Goal: Entertainment & Leisure: Consume media (video, audio)

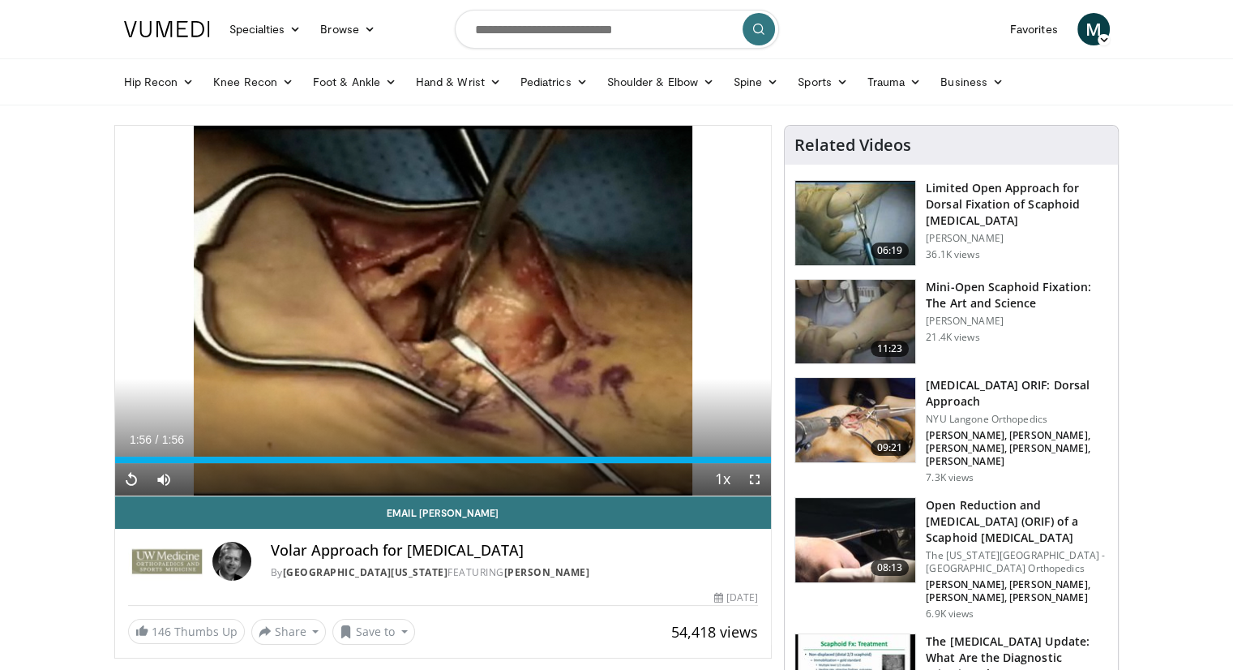
click at [864, 411] on img at bounding box center [856, 420] width 120 height 84
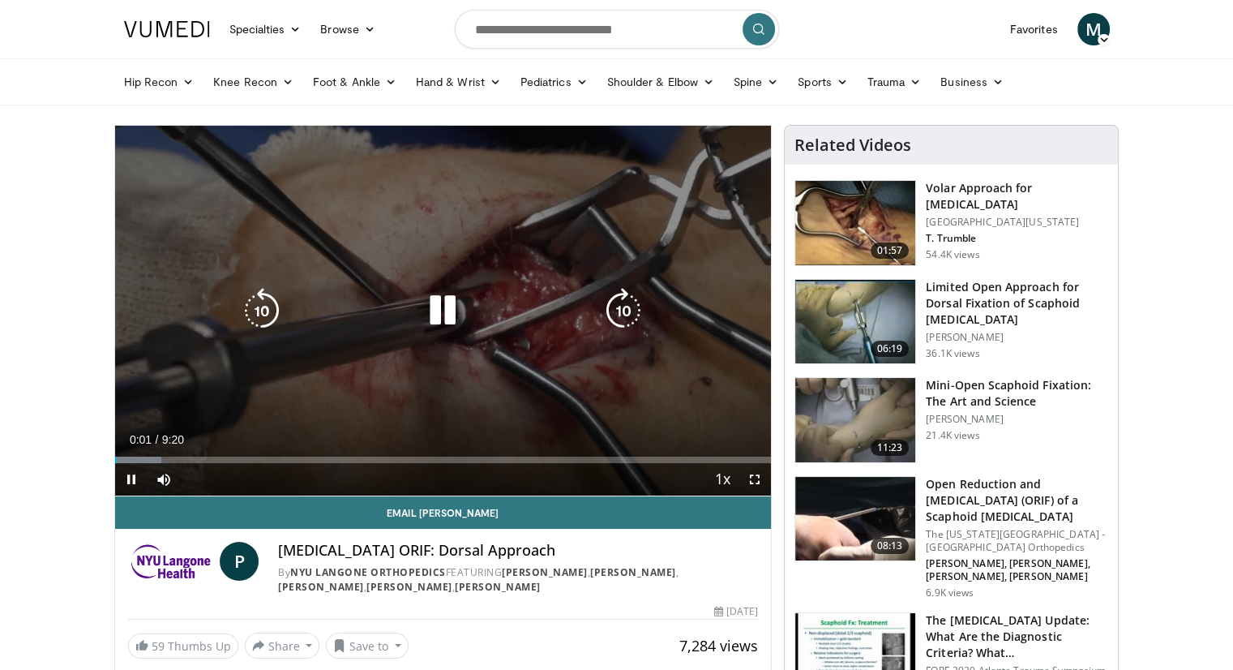
click at [619, 299] on icon "Video Player" at bounding box center [623, 310] width 45 height 45
click at [611, 309] on icon "Video Player" at bounding box center [623, 310] width 45 height 45
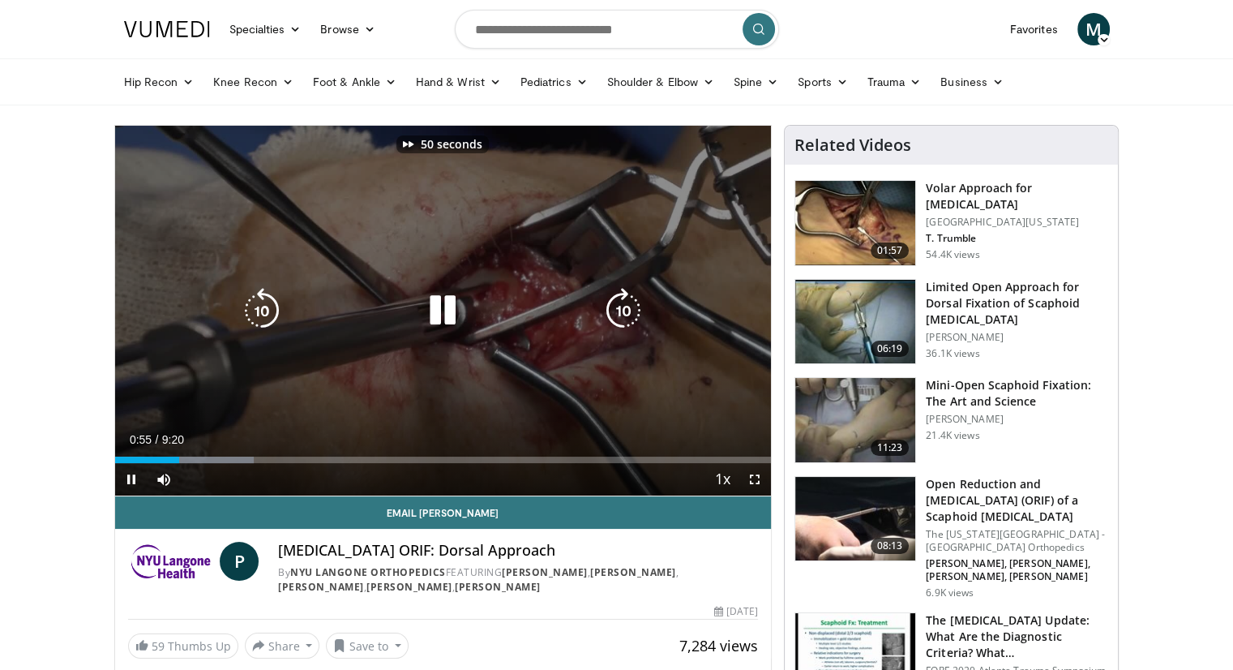
click at [611, 309] on icon "Video Player" at bounding box center [623, 310] width 45 height 45
click at [613, 309] on icon "Video Player" at bounding box center [623, 310] width 45 height 45
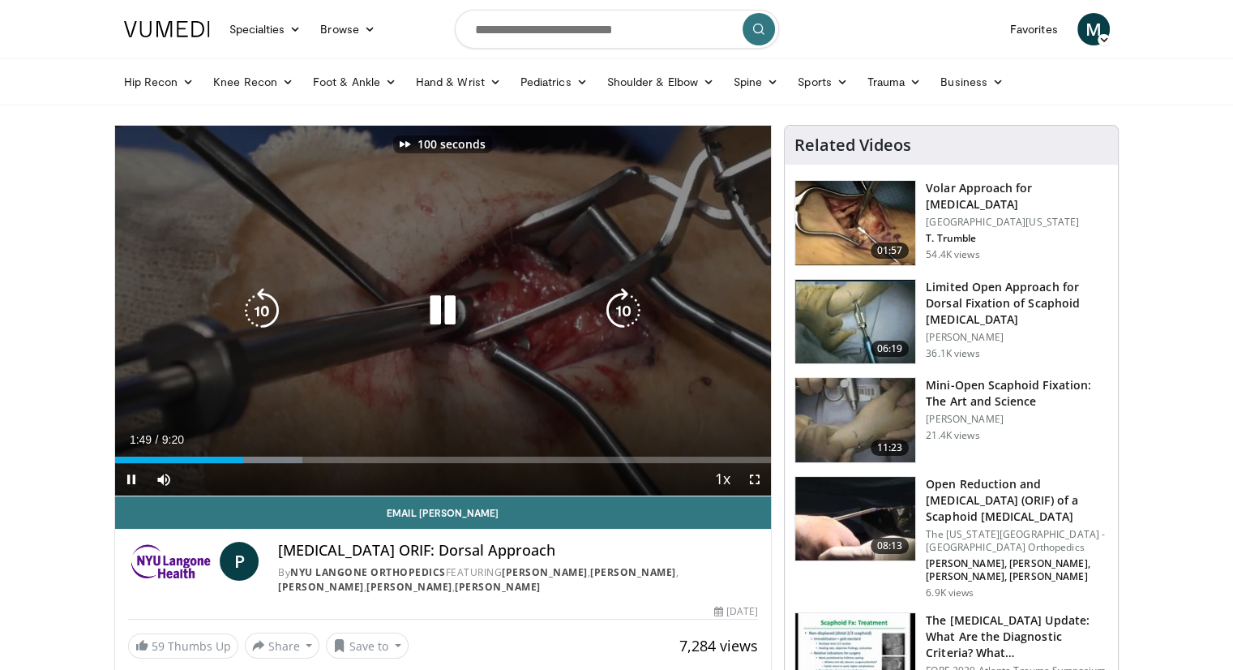
click at [613, 309] on icon "Video Player" at bounding box center [623, 310] width 45 height 45
click at [624, 300] on icon "Video Player" at bounding box center [623, 310] width 45 height 45
click at [621, 304] on icon "Video Player" at bounding box center [623, 310] width 45 height 45
click at [641, 308] on icon "Video Player" at bounding box center [623, 310] width 45 height 45
click at [615, 311] on icon "Video Player" at bounding box center [623, 310] width 45 height 45
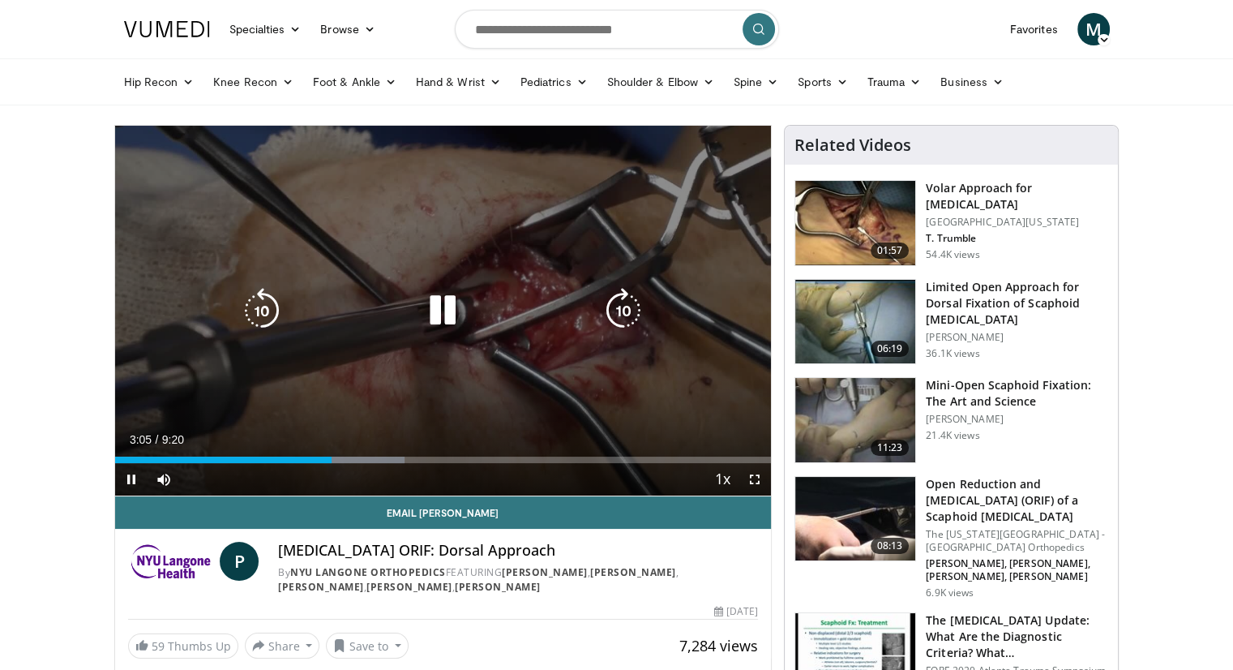
click at [617, 312] on icon "Video Player" at bounding box center [623, 310] width 45 height 45
click at [626, 312] on icon "Video Player" at bounding box center [623, 310] width 45 height 45
click at [626, 314] on icon "Video Player" at bounding box center [623, 310] width 45 height 45
click at [276, 320] on icon "Video Player" at bounding box center [261, 310] width 45 height 45
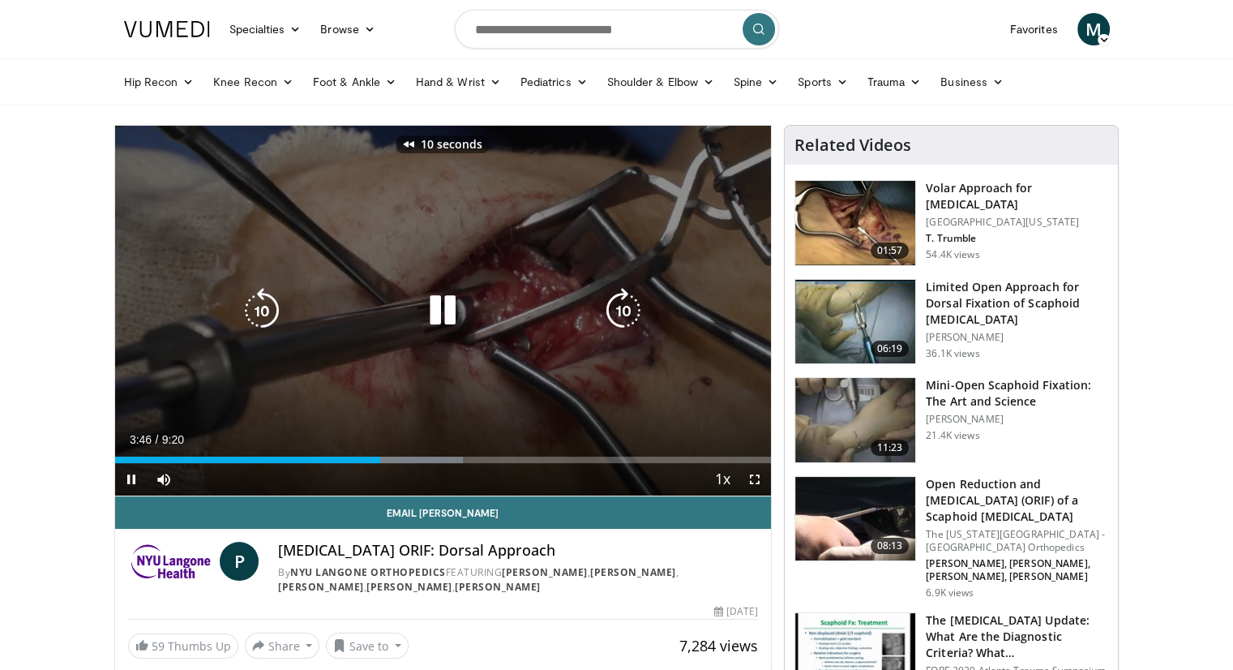
click at [276, 320] on icon "Video Player" at bounding box center [261, 310] width 45 height 45
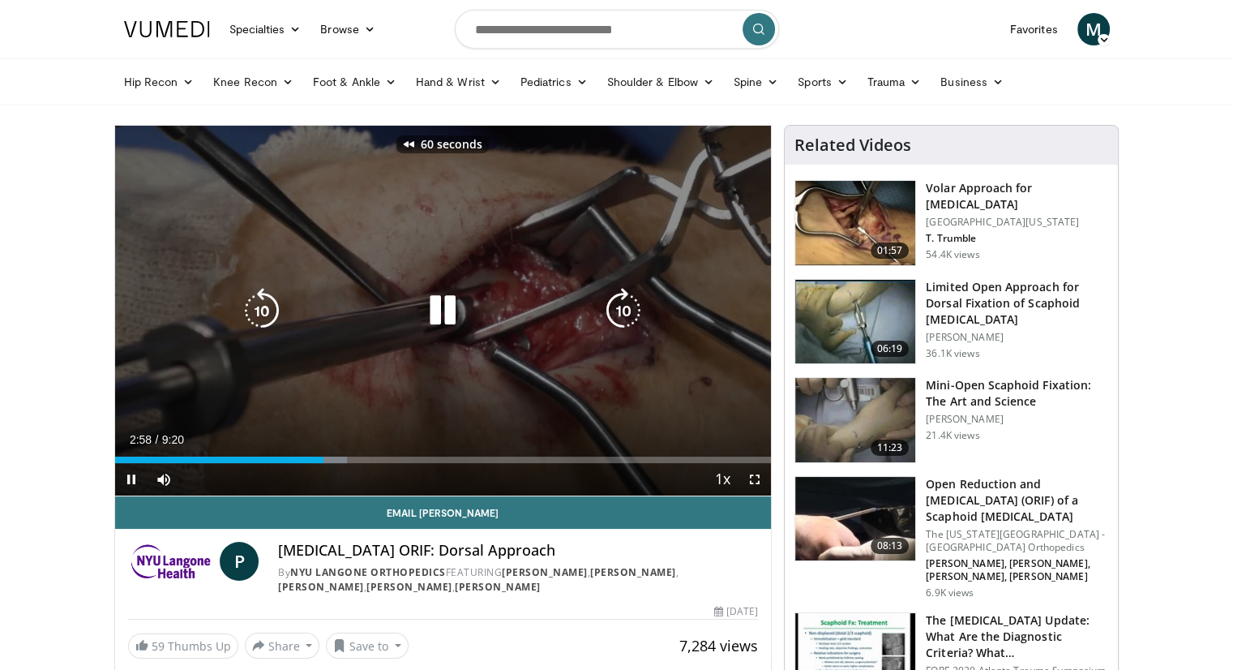
click at [276, 320] on icon "Video Player" at bounding box center [261, 310] width 45 height 45
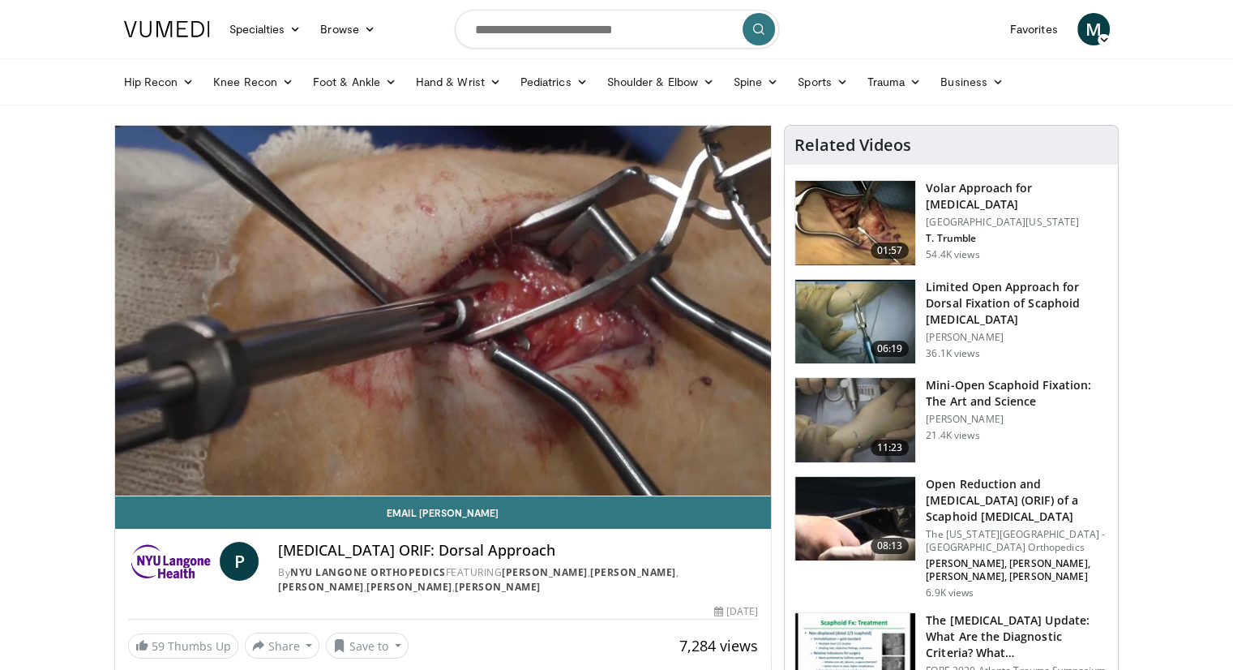
click at [276, 320] on div "90 seconds Tap to unmute" at bounding box center [443, 311] width 657 height 370
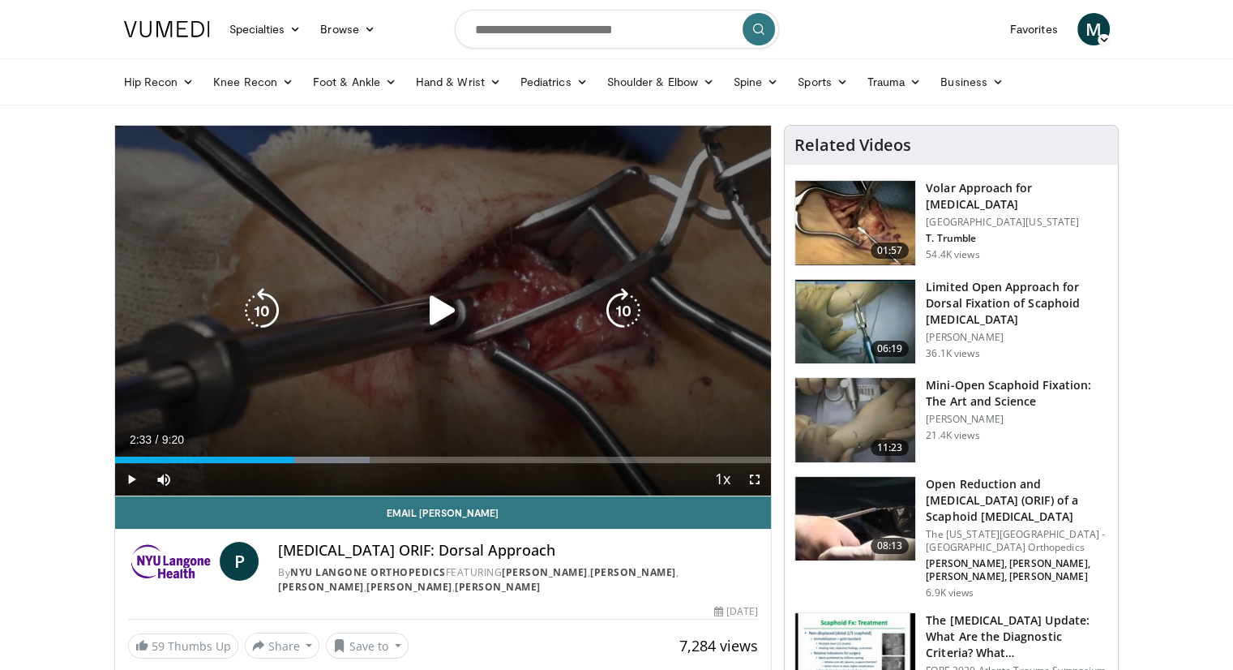
click at [425, 306] on icon "Video Player" at bounding box center [442, 310] width 45 height 45
click at [626, 297] on icon "Video Player" at bounding box center [623, 310] width 45 height 45
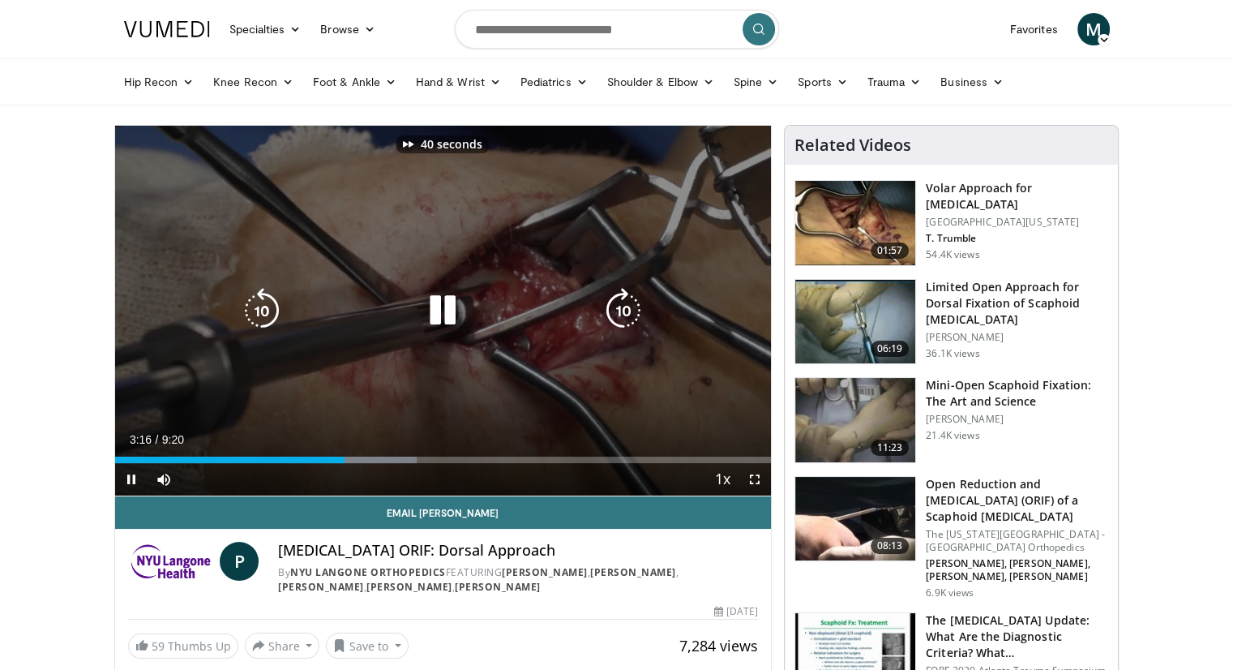
click at [626, 297] on icon "Video Player" at bounding box center [623, 310] width 45 height 45
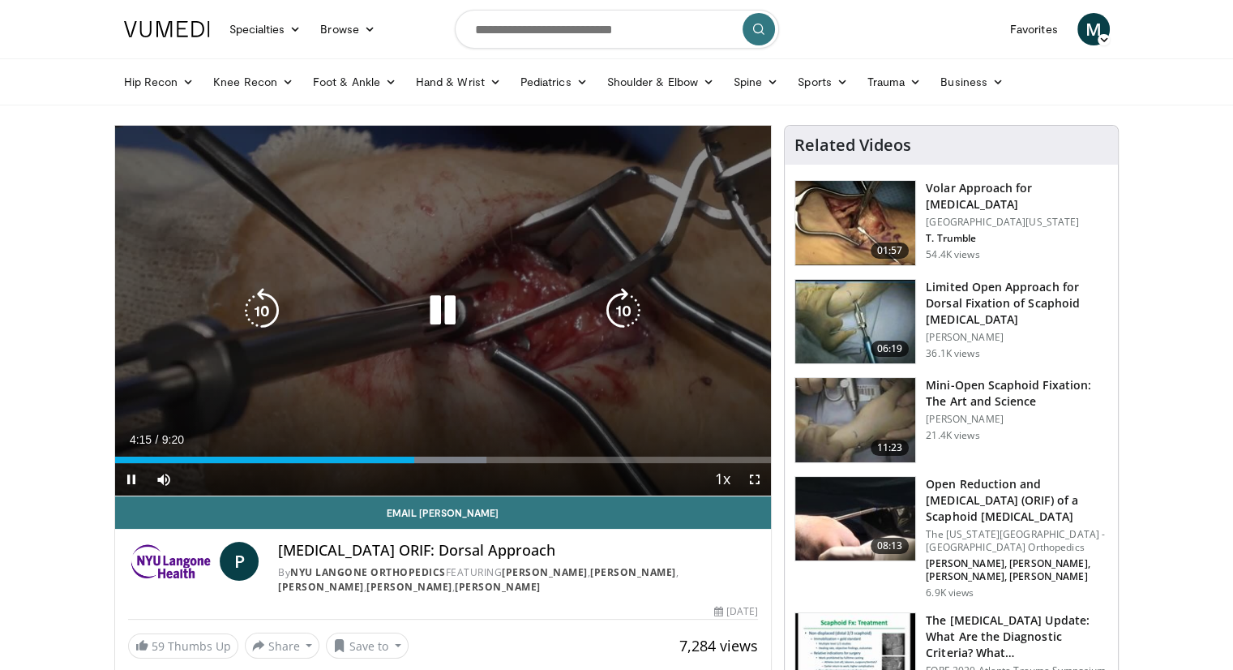
click at [624, 307] on icon "Video Player" at bounding box center [623, 310] width 45 height 45
click at [251, 315] on icon "Video Player" at bounding box center [261, 310] width 45 height 45
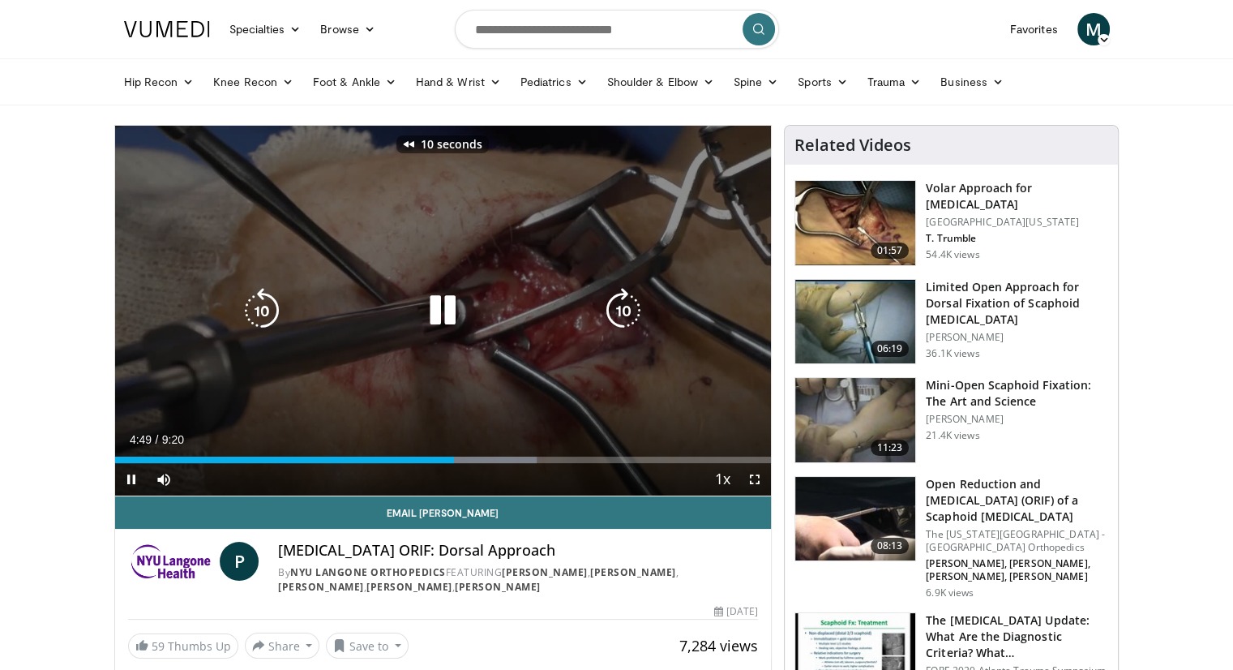
click at [269, 315] on icon "Video Player" at bounding box center [261, 310] width 45 height 45
click at [629, 307] on icon "Video Player" at bounding box center [623, 310] width 45 height 45
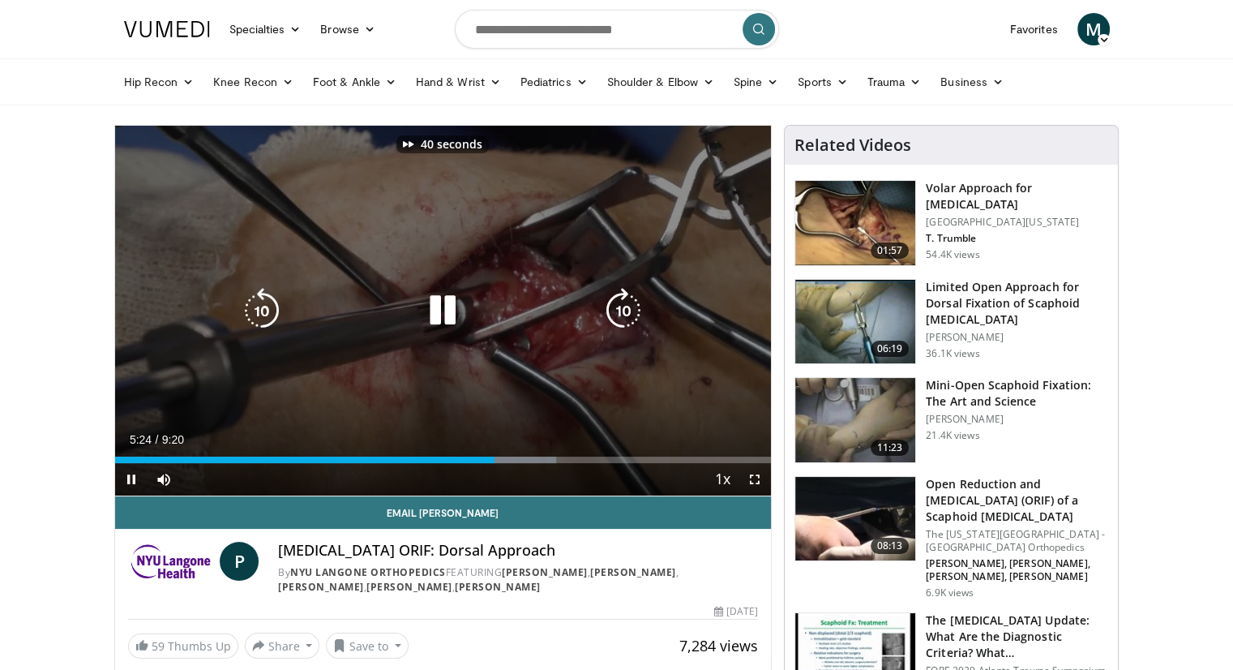
click at [629, 307] on icon "Video Player" at bounding box center [623, 310] width 45 height 45
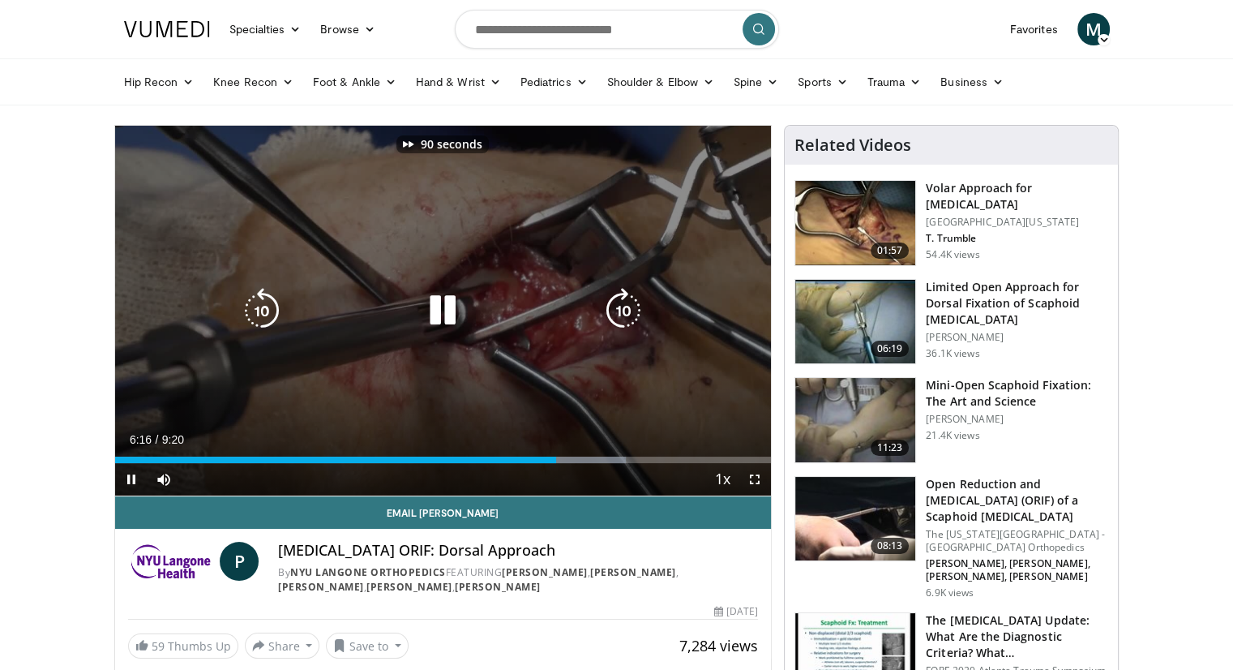
click at [629, 307] on icon "Video Player" at bounding box center [623, 310] width 45 height 45
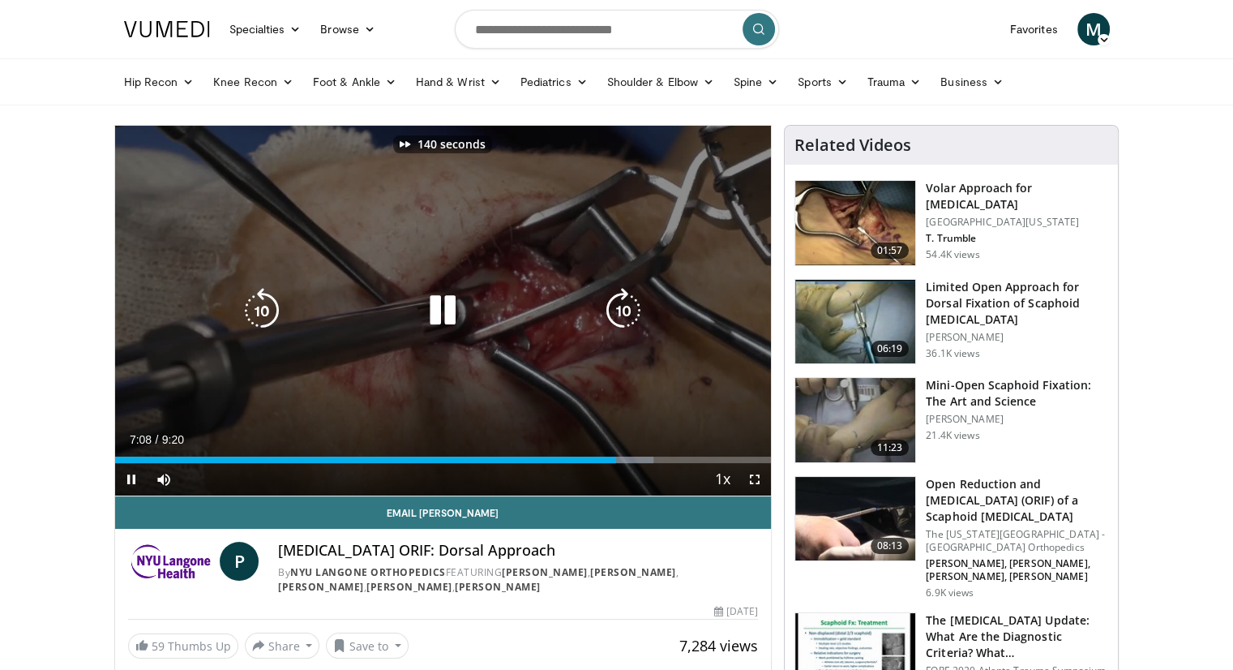
click at [629, 307] on icon "Video Player" at bounding box center [623, 310] width 45 height 45
click at [271, 311] on icon "Video Player" at bounding box center [261, 310] width 45 height 45
